Goal: Find specific page/section

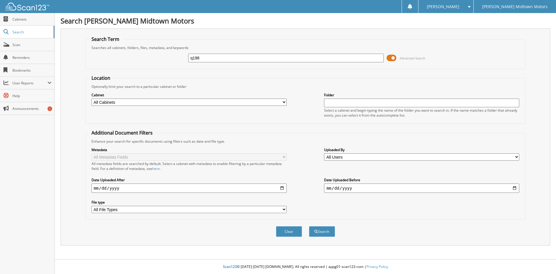
type input "q198"
click at [309, 226] on button "Search" at bounding box center [322, 231] width 26 height 11
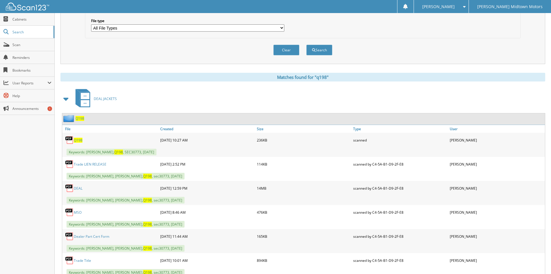
scroll to position [232, 0]
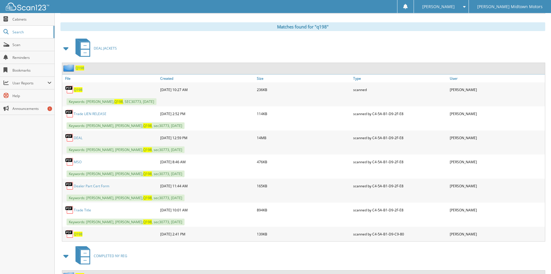
click at [76, 137] on link "DEAL" at bounding box center [78, 137] width 9 height 5
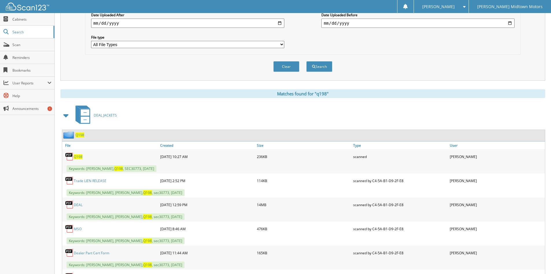
scroll to position [174, 0]
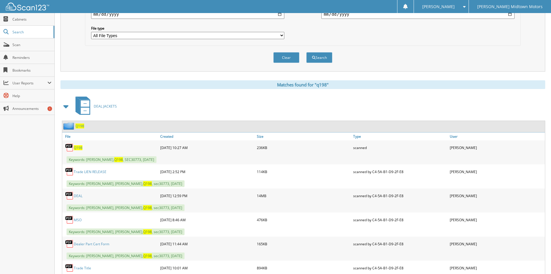
click at [81, 198] on link "DEAL" at bounding box center [78, 195] width 9 height 5
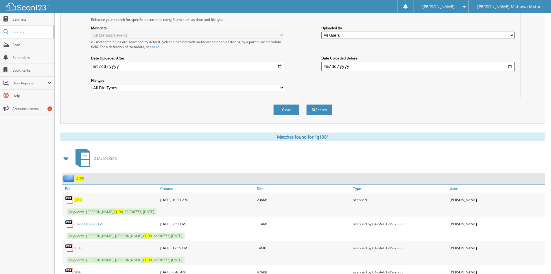
scroll to position [58, 0]
